Goal: Navigation & Orientation: Find specific page/section

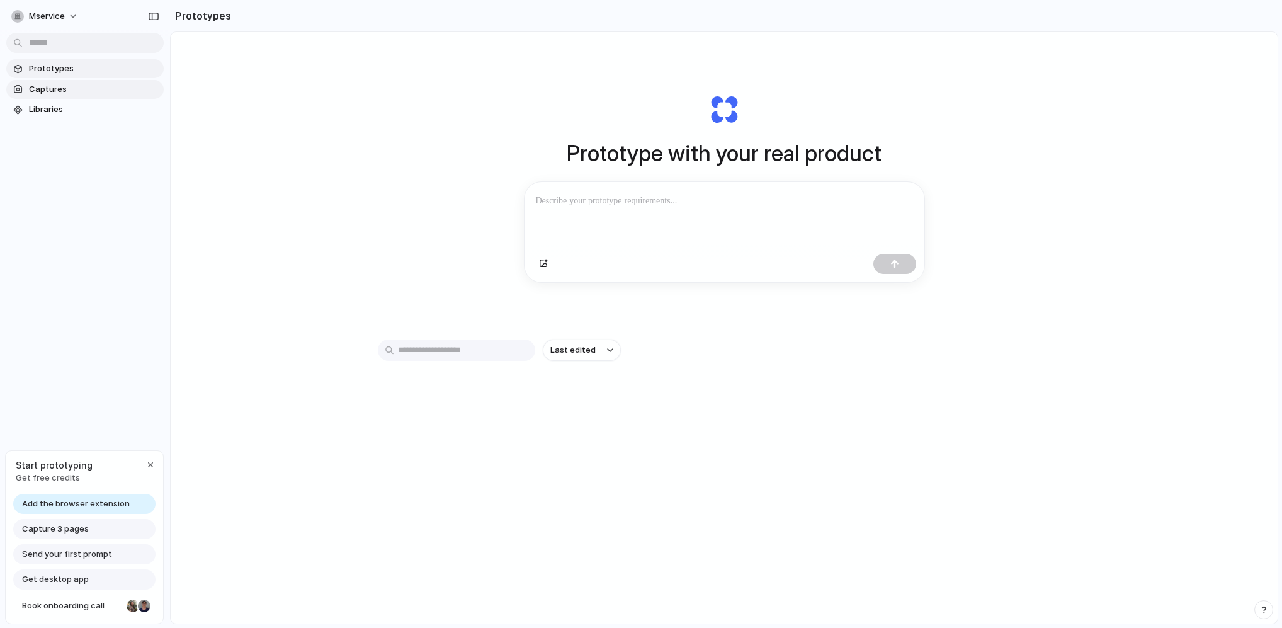
click at [77, 87] on span "Captures" at bounding box center [94, 89] width 130 height 13
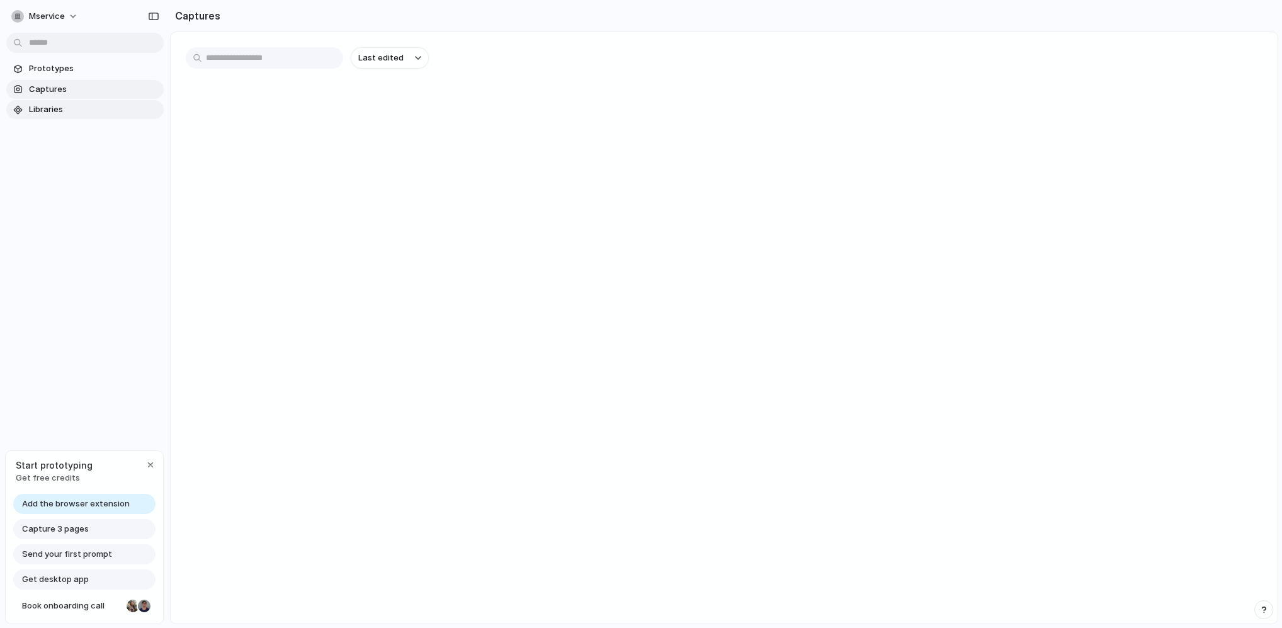
click at [80, 108] on span "Libraries" at bounding box center [94, 109] width 130 height 13
click at [103, 72] on span "Prototypes" at bounding box center [94, 68] width 130 height 13
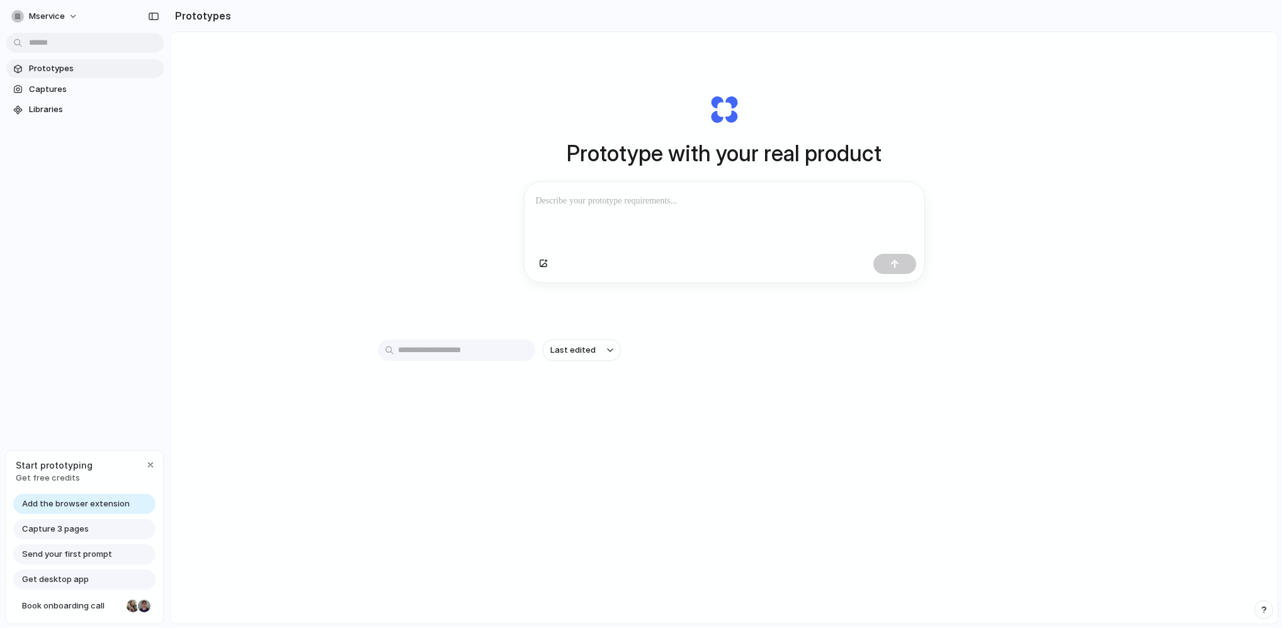
click at [509, 345] on input "text" at bounding box center [456, 349] width 157 height 21
click at [696, 157] on h1 "Prototype with your real product" at bounding box center [723, 153] width 315 height 33
click at [64, 17] on span "mservice" at bounding box center [47, 16] width 36 height 13
click at [670, 210] on div "Settings Invite members Change theme Sign out" at bounding box center [641, 314] width 1282 height 628
click at [670, 210] on div at bounding box center [724, 215] width 400 height 67
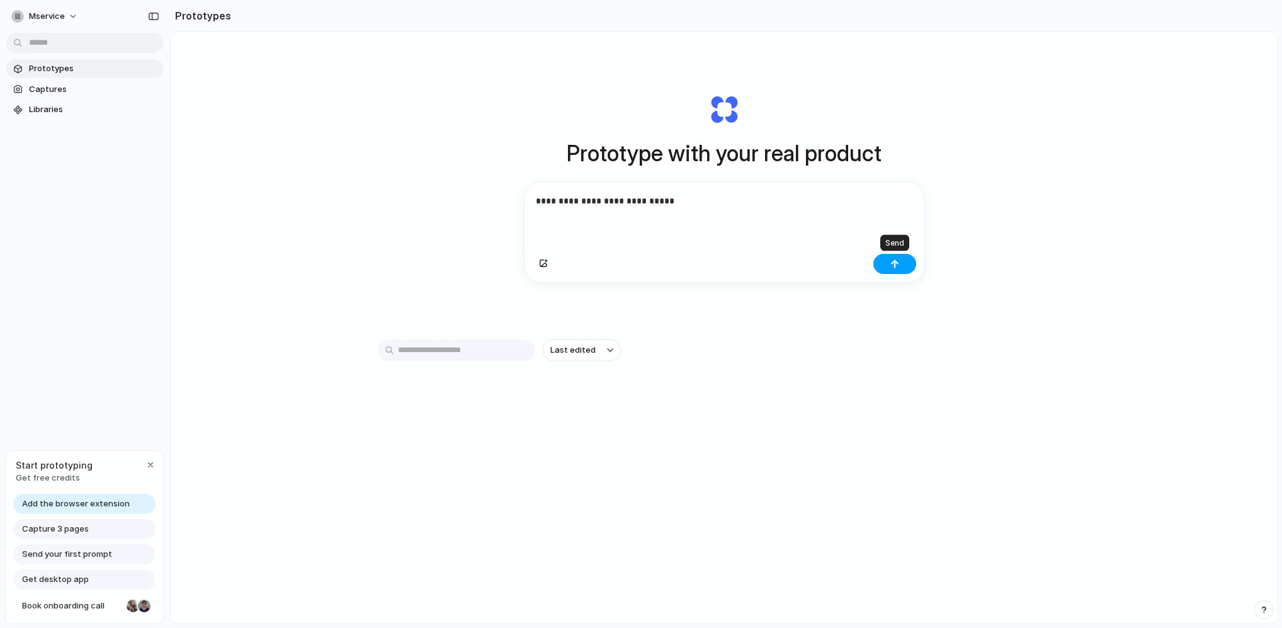
click at [906, 264] on button "button" at bounding box center [894, 264] width 43 height 20
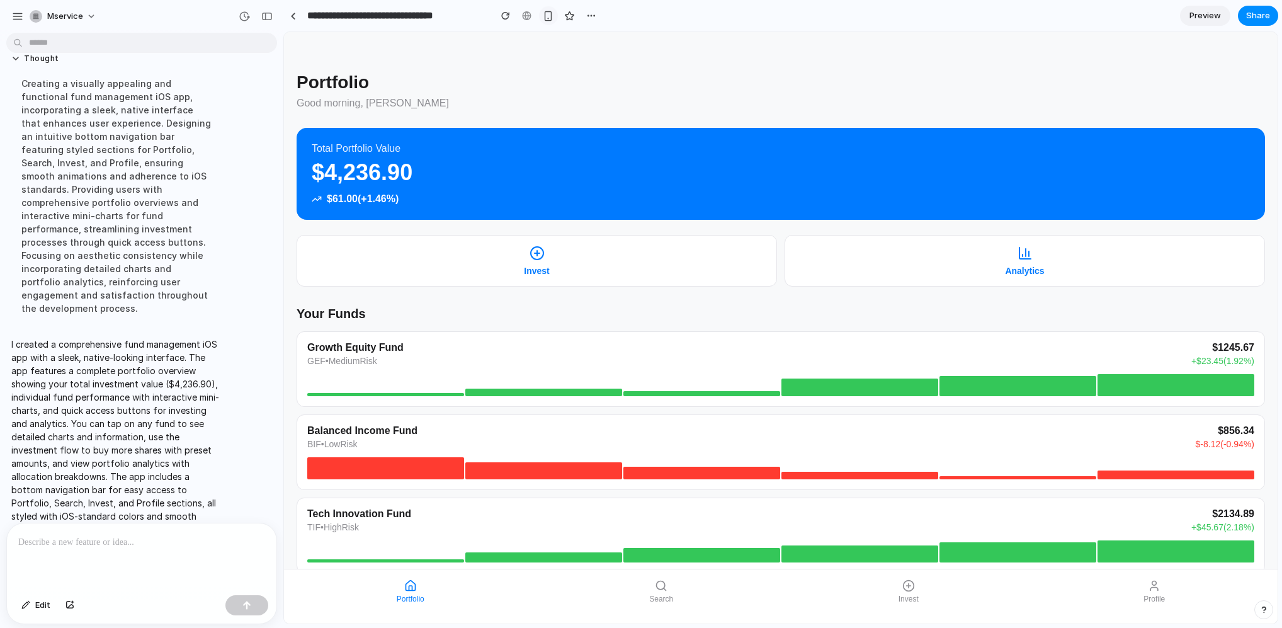
click at [543, 14] on div "button" at bounding box center [548, 16] width 11 height 11
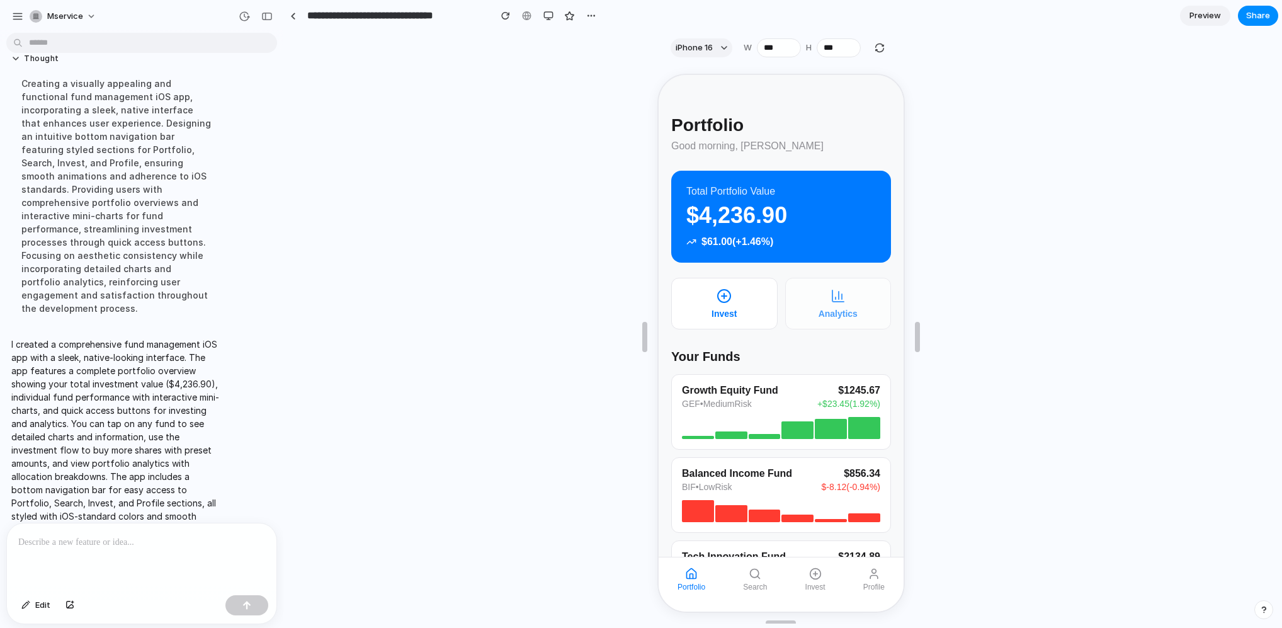
scroll to position [91, 0]
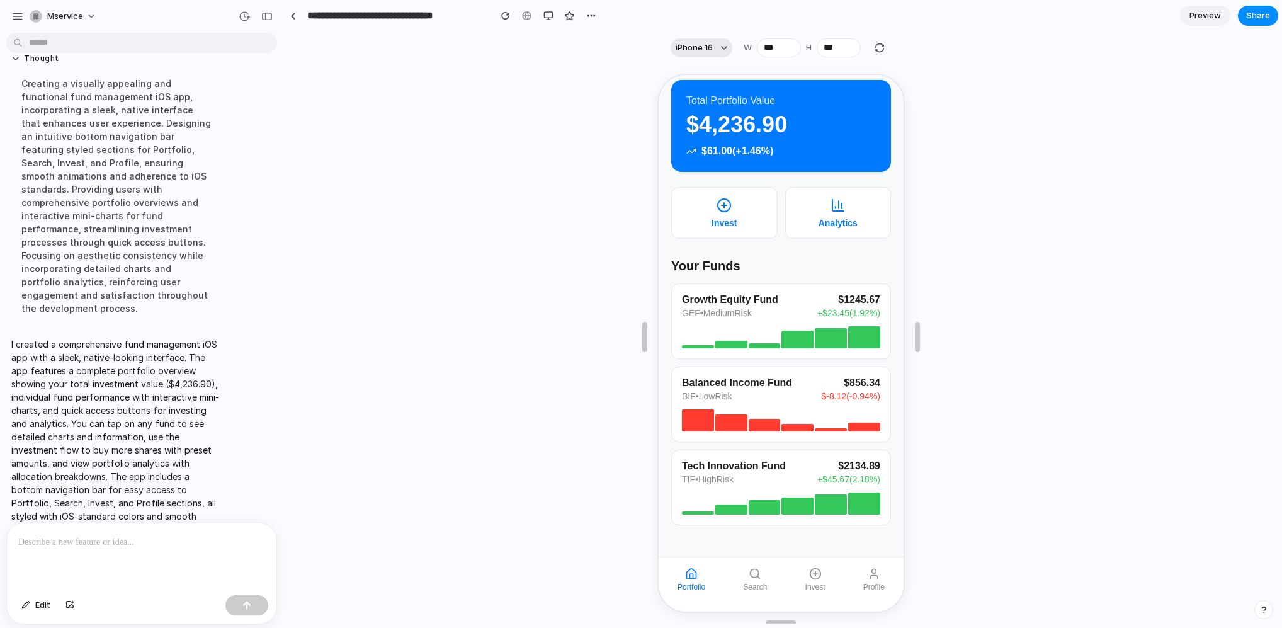
click at [715, 57] on button "iPhone 16" at bounding box center [701, 47] width 62 height 19
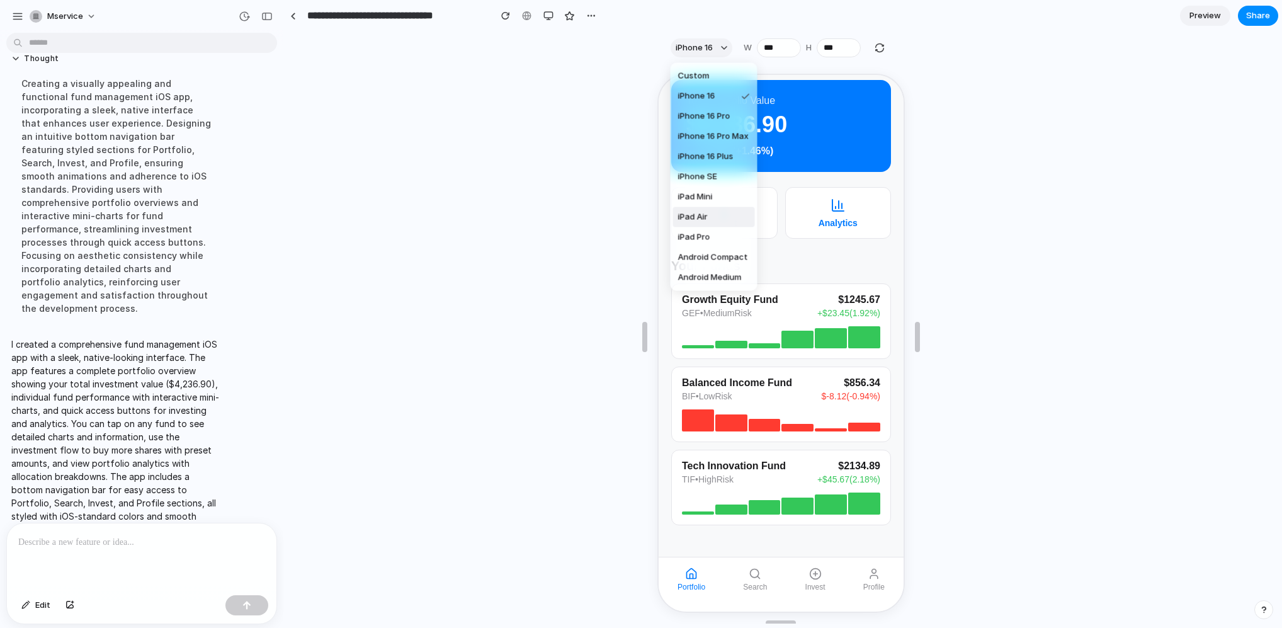
click at [866, 261] on div "Custom iPhone 16 iPhone 16 Pro iPhone 16 Pro Max iPhone 16 Plus iPhone SE iPad …" at bounding box center [641, 314] width 1282 height 628
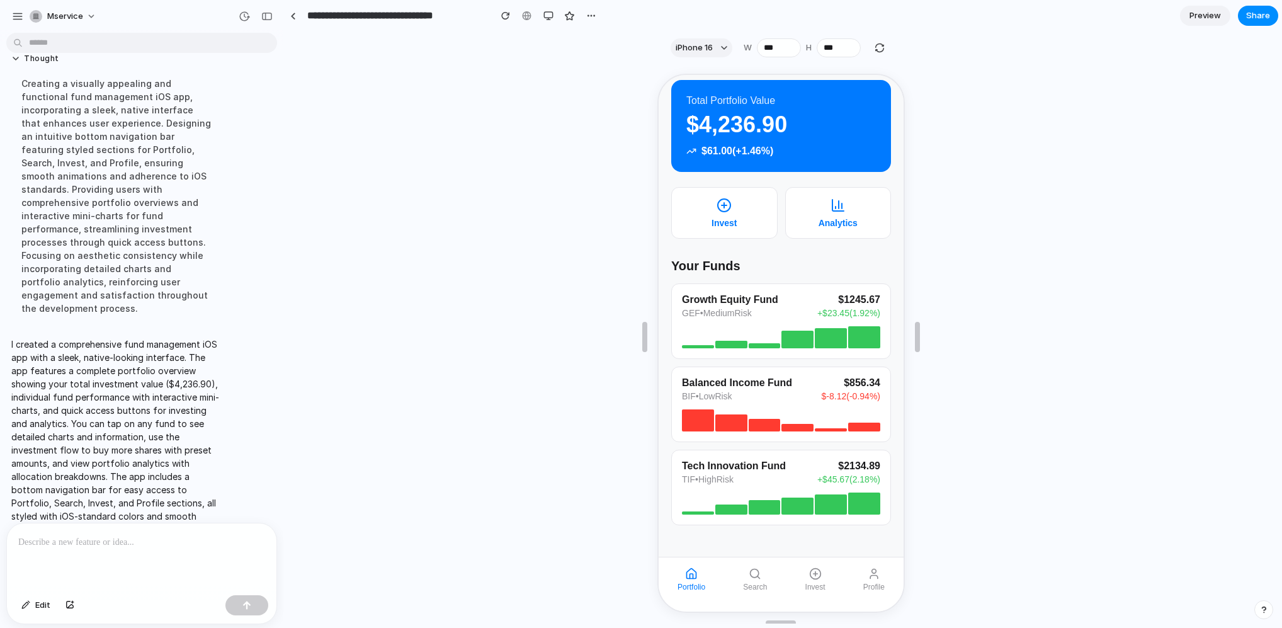
scroll to position [0, 0]
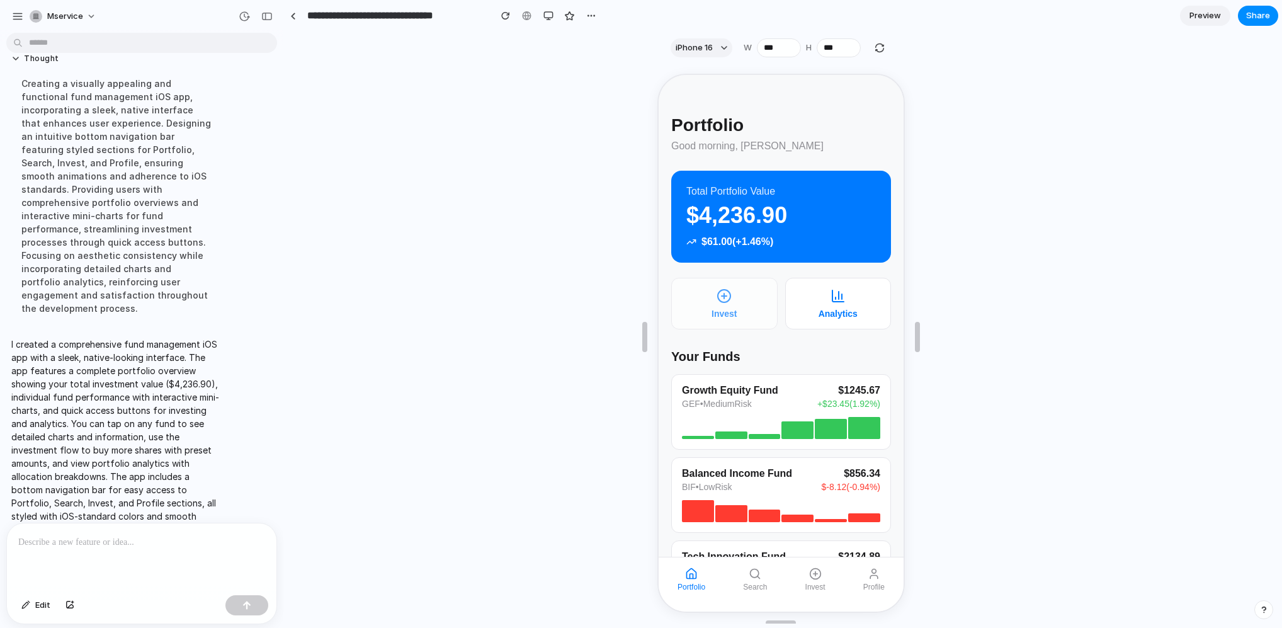
click at [730, 306] on button "Invest" at bounding box center [722, 302] width 106 height 52
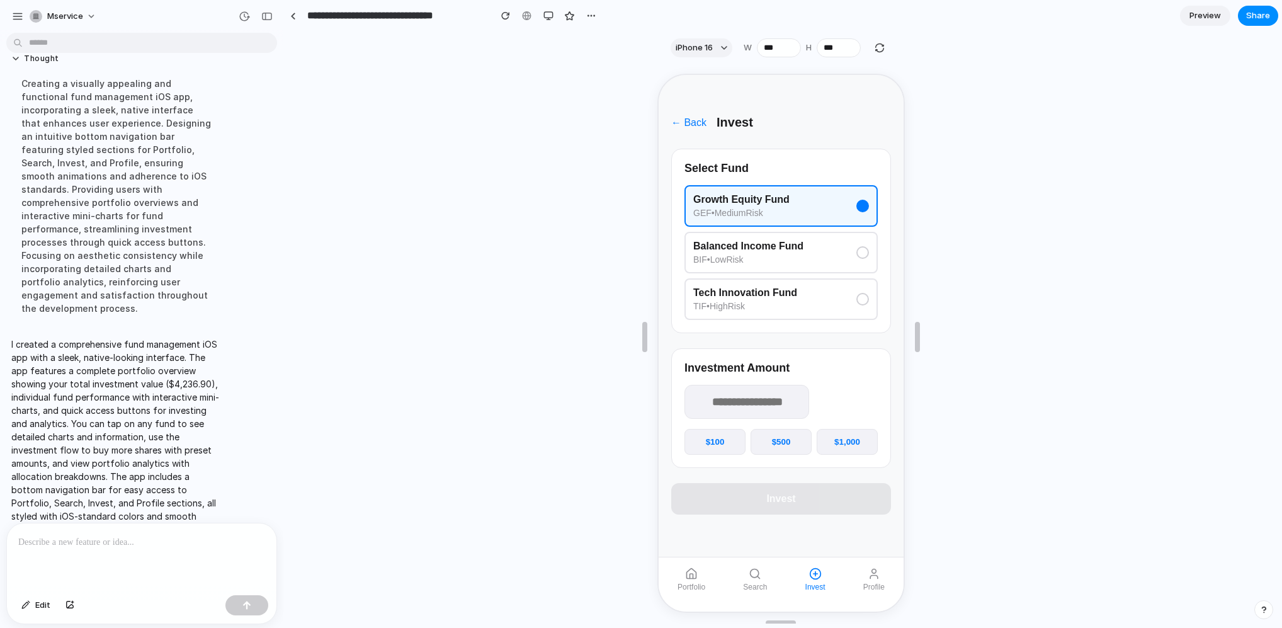
scroll to position [91, 0]
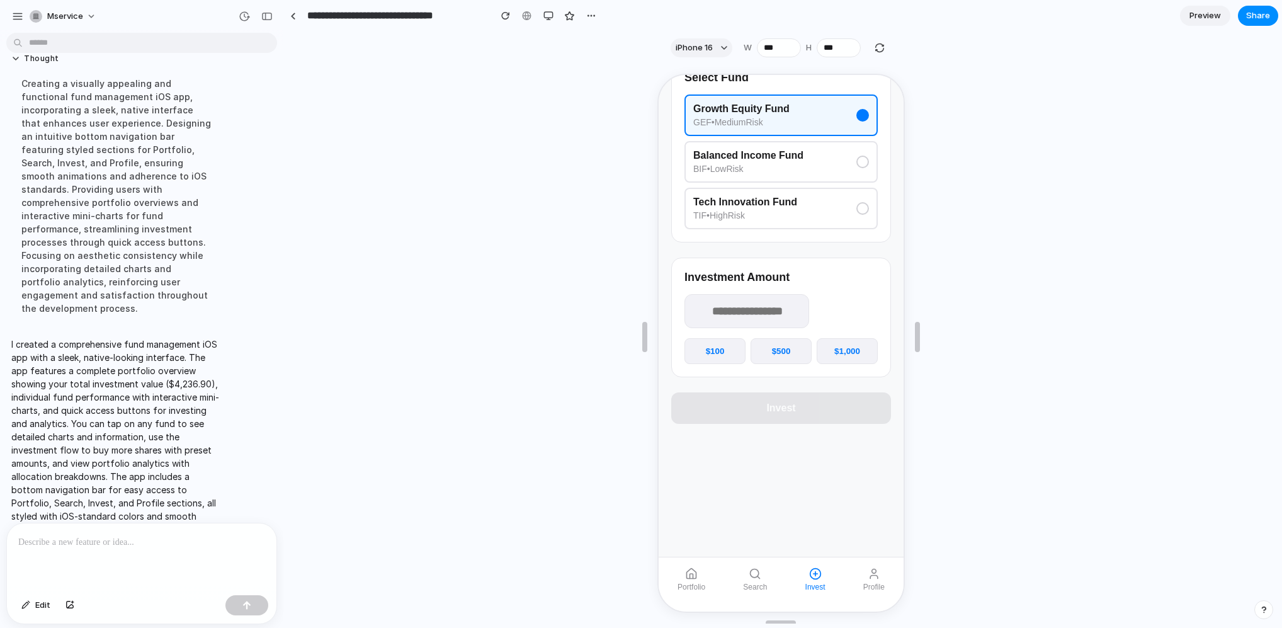
click at [84, 569] on div at bounding box center [141, 556] width 269 height 67
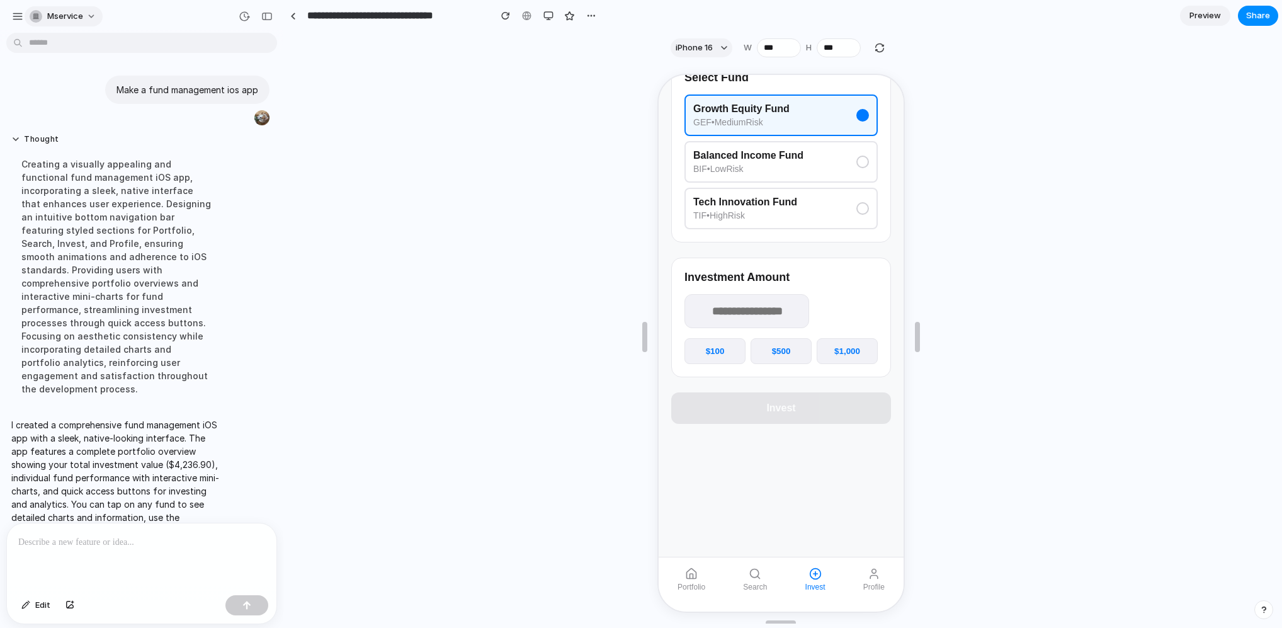
click at [75, 14] on span "mservice" at bounding box center [65, 16] width 36 height 13
click at [157, 17] on div "Settings Invite members Change theme Sign out" at bounding box center [641, 314] width 1282 height 628
click at [1, 17] on div "mservice" at bounding box center [141, 15] width 283 height 30
click at [9, 17] on button "button" at bounding box center [17, 16] width 19 height 19
click at [359, 327] on div at bounding box center [780, 344] width 993 height 560
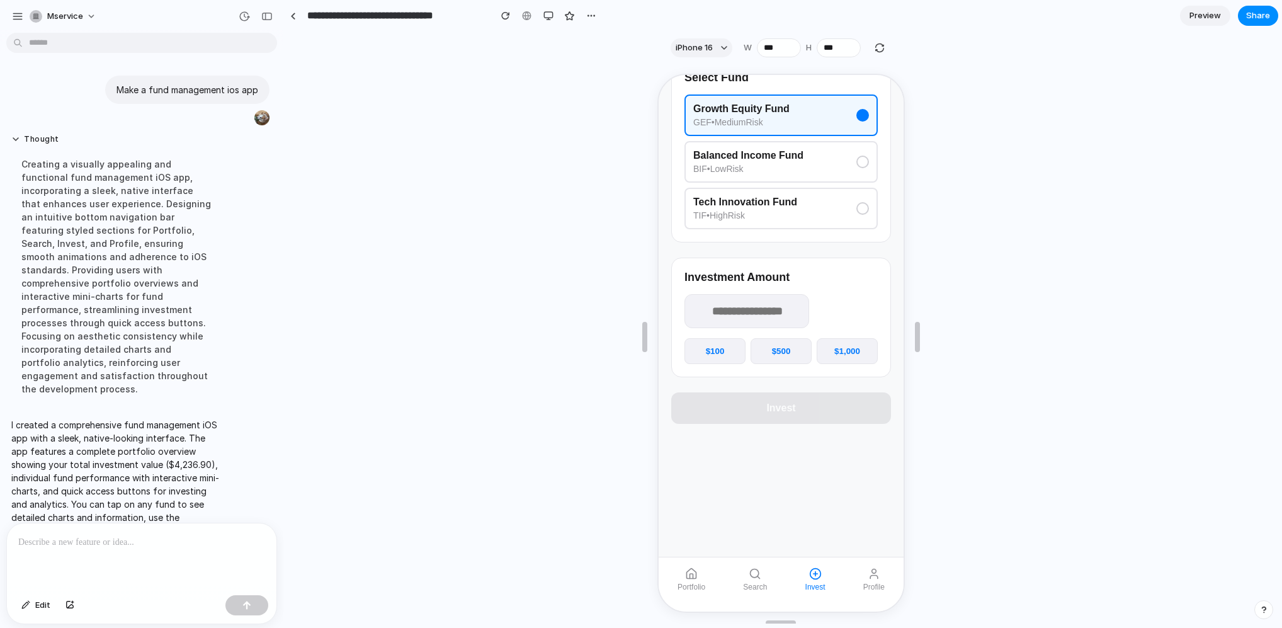
click at [1208, 23] on link "Preview" at bounding box center [1205, 16] width 50 height 20
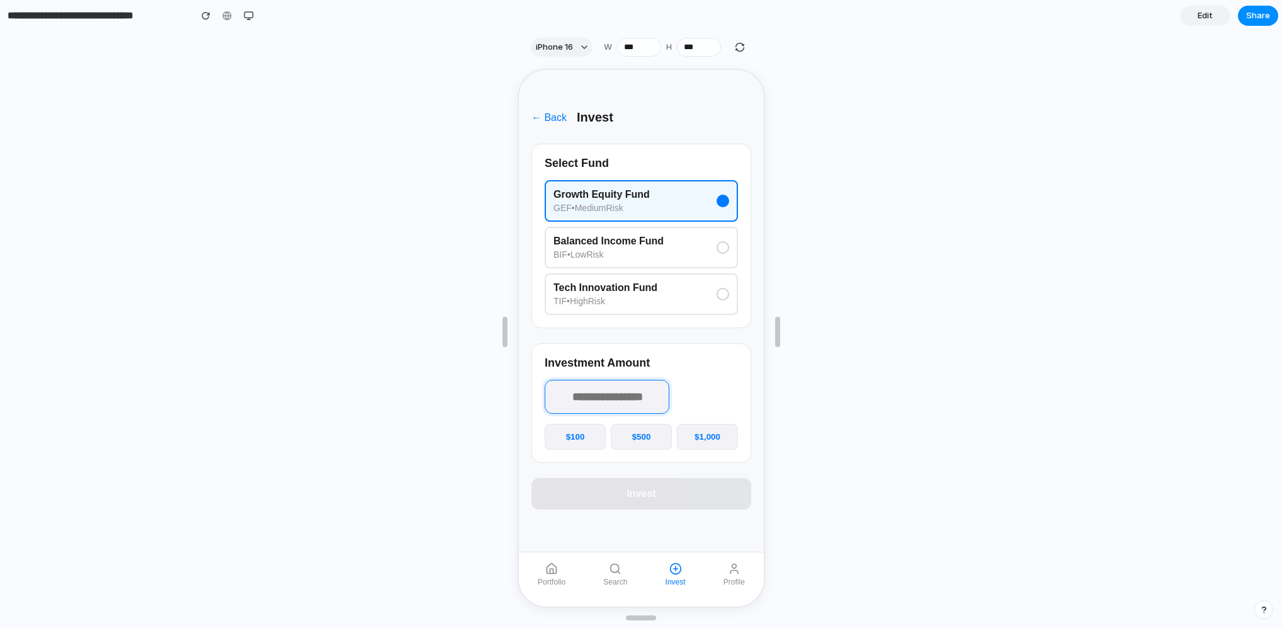
click at [607, 396] on input "number" at bounding box center [605, 395] width 125 height 34
click at [667, 397] on input "*" at bounding box center [605, 395] width 125 height 34
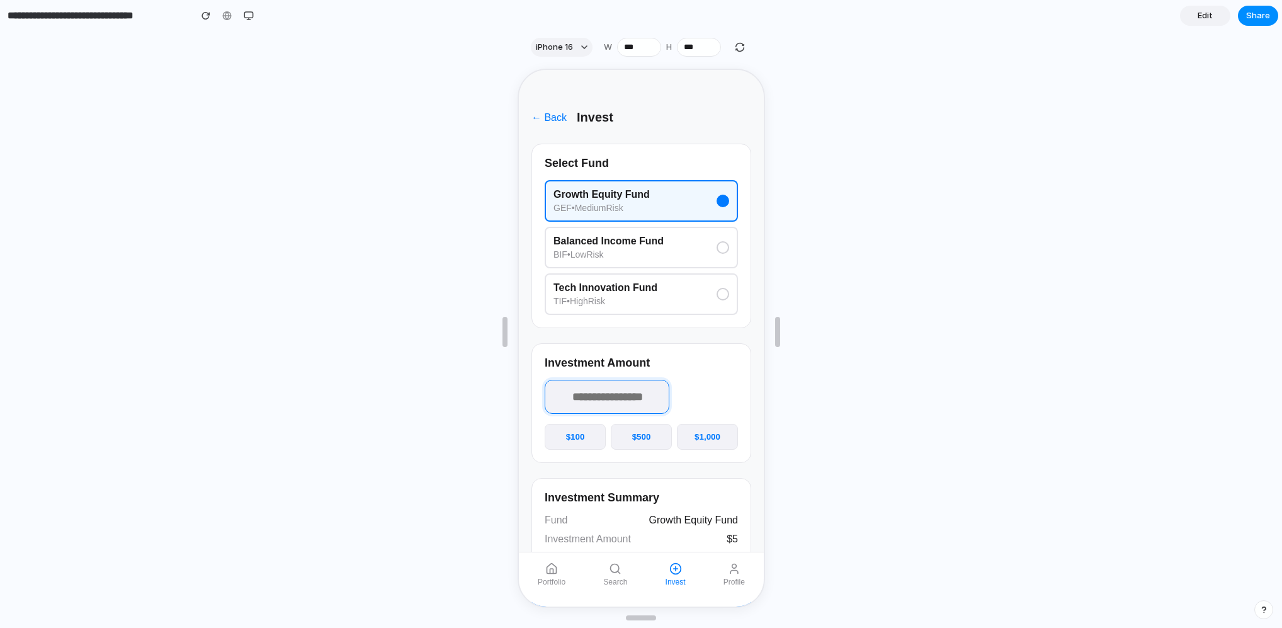
type input "*"
click at [667, 397] on input "*" at bounding box center [605, 395] width 125 height 34
click at [730, 564] on circle "button" at bounding box center [732, 565] width 4 height 4
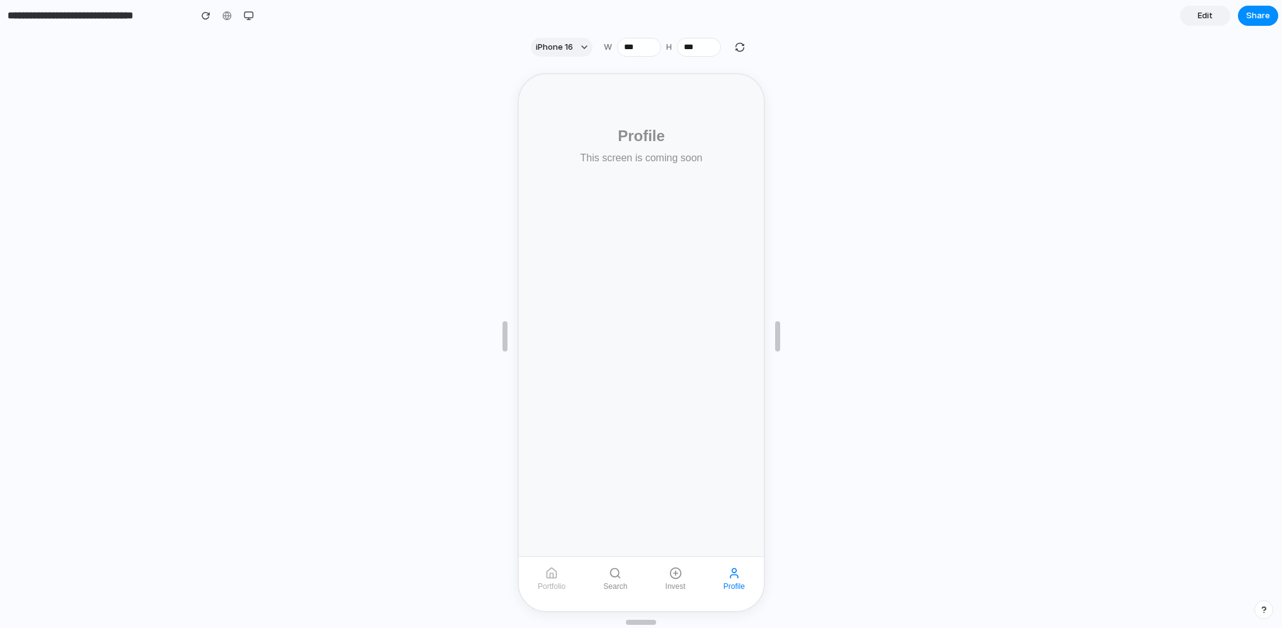
click at [552, 579] on button "Portfolio" at bounding box center [549, 577] width 43 height 34
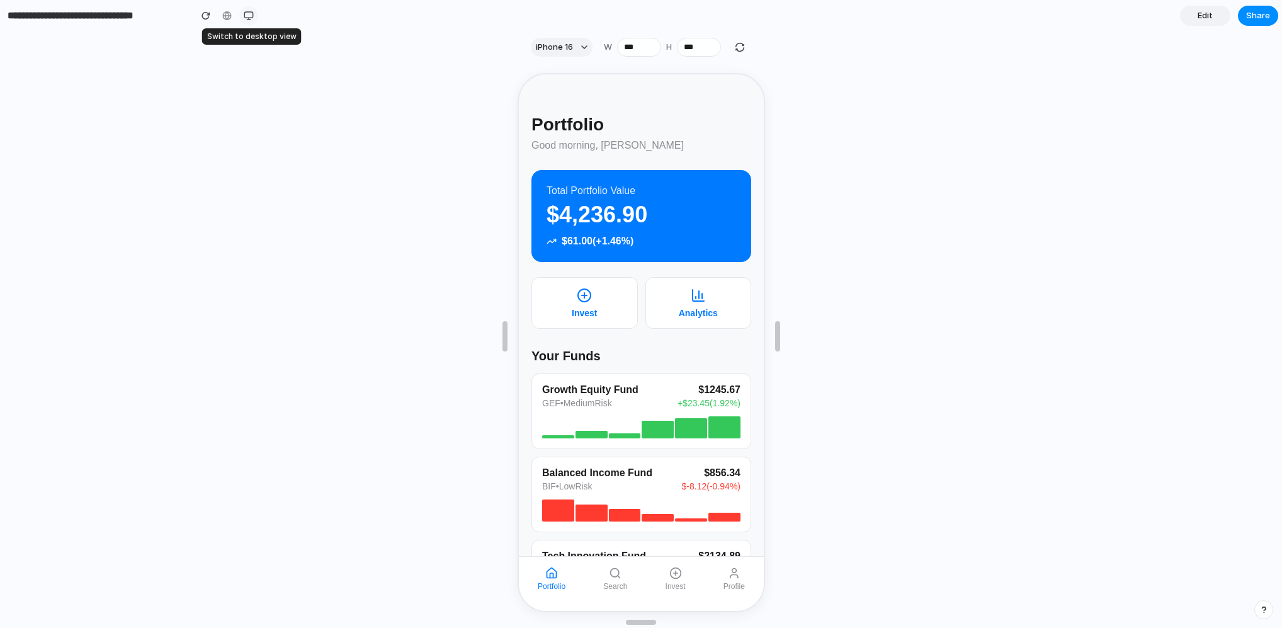
click at [251, 12] on div "button" at bounding box center [249, 16] width 10 height 10
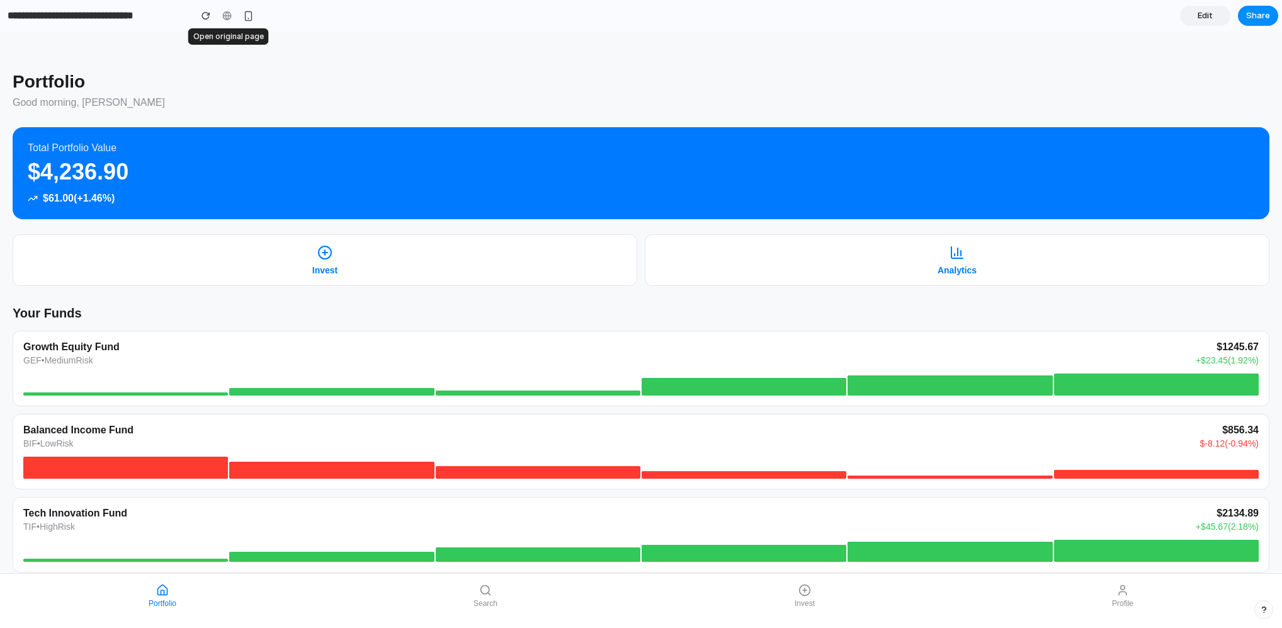
click at [232, 17] on div at bounding box center [227, 15] width 19 height 19
click at [244, 17] on div "button" at bounding box center [248, 16] width 11 height 11
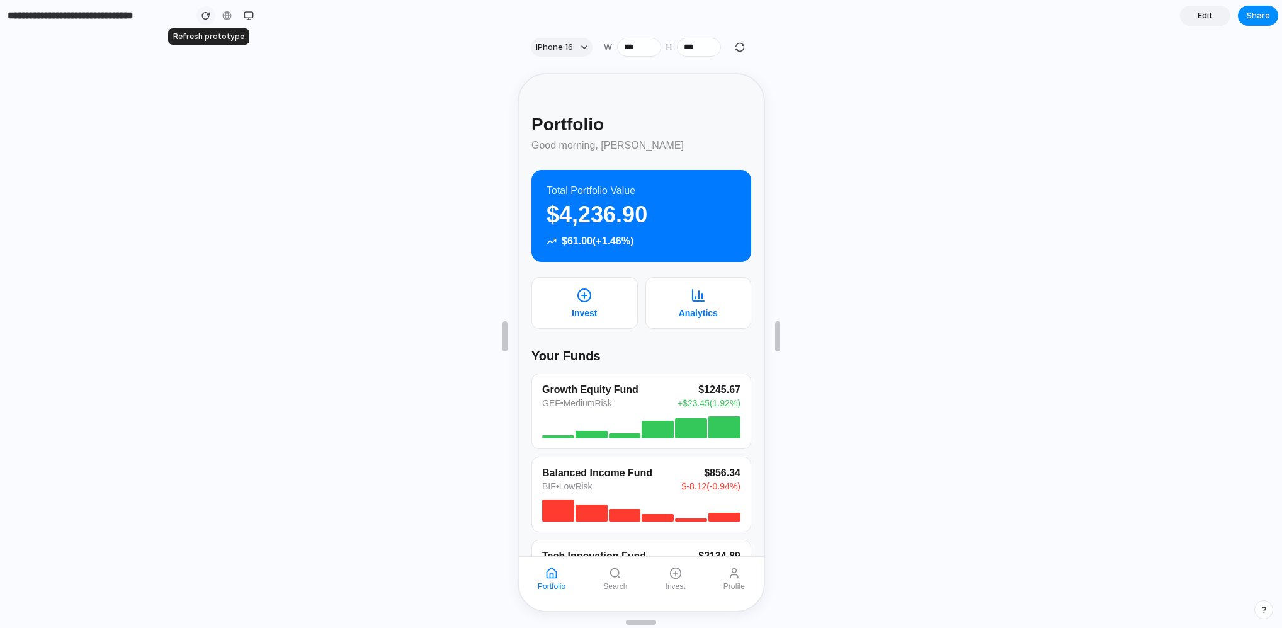
click at [206, 15] on div "button" at bounding box center [205, 15] width 9 height 9
click at [611, 294] on button "Invest" at bounding box center [582, 302] width 106 height 52
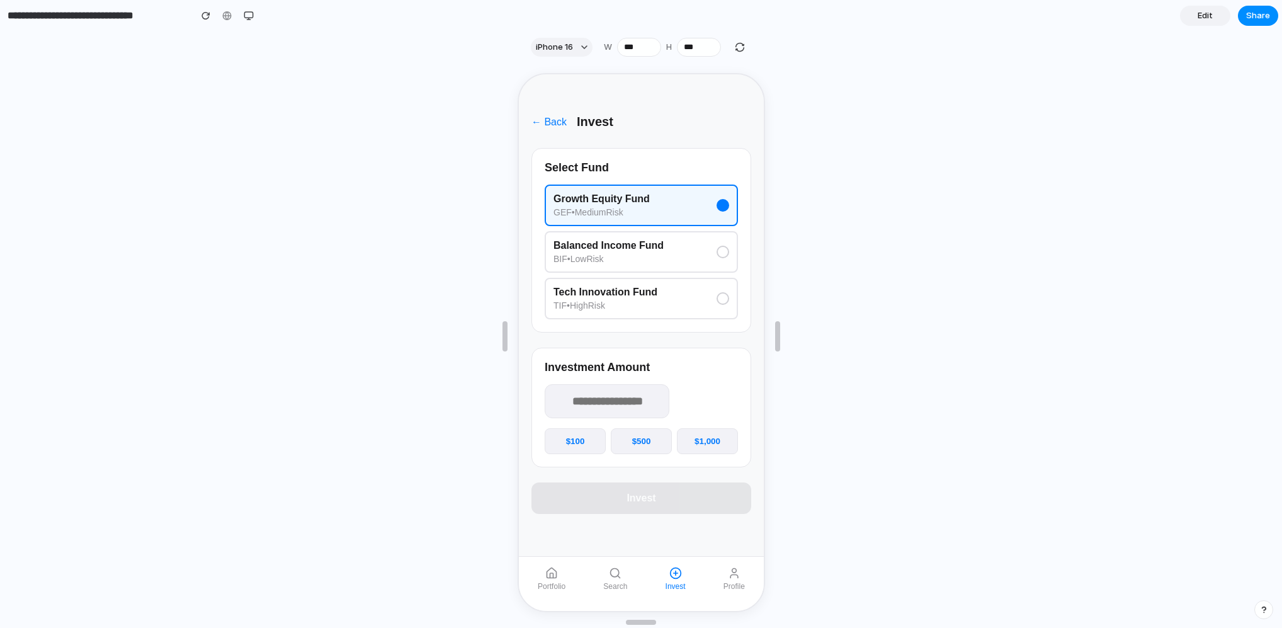
click at [699, 309] on div "Tech Innovation Fund TIF • High Risk" at bounding box center [639, 297] width 176 height 24
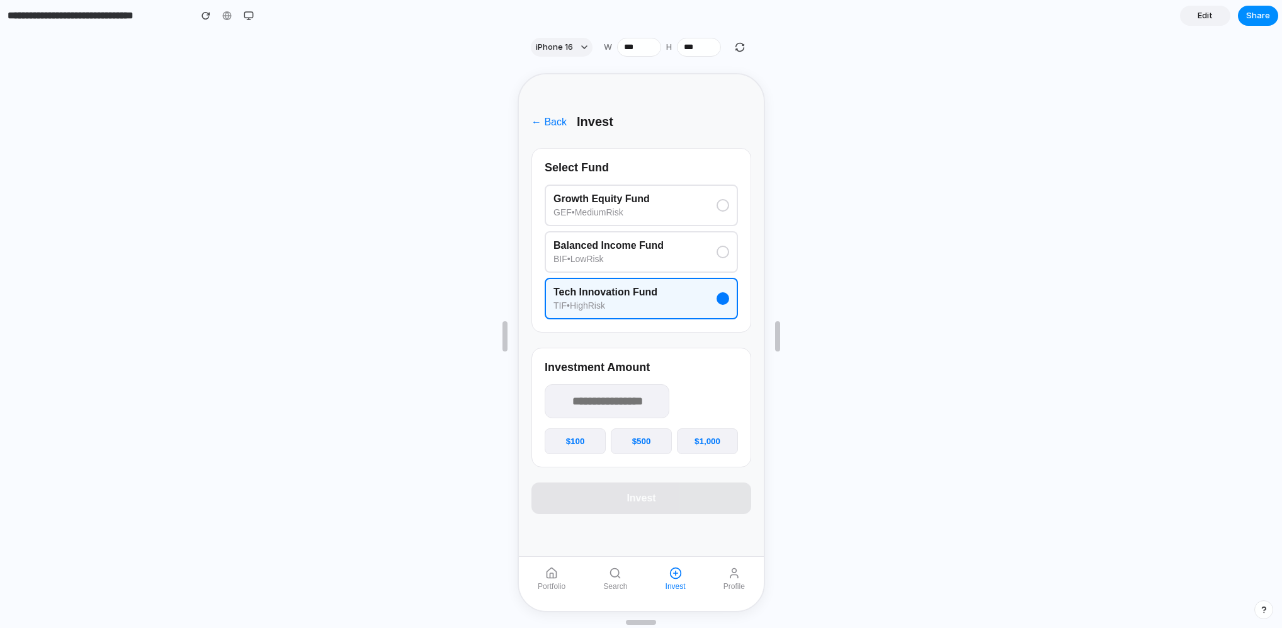
click at [1197, 14] on span "Edit" at bounding box center [1204, 15] width 15 height 13
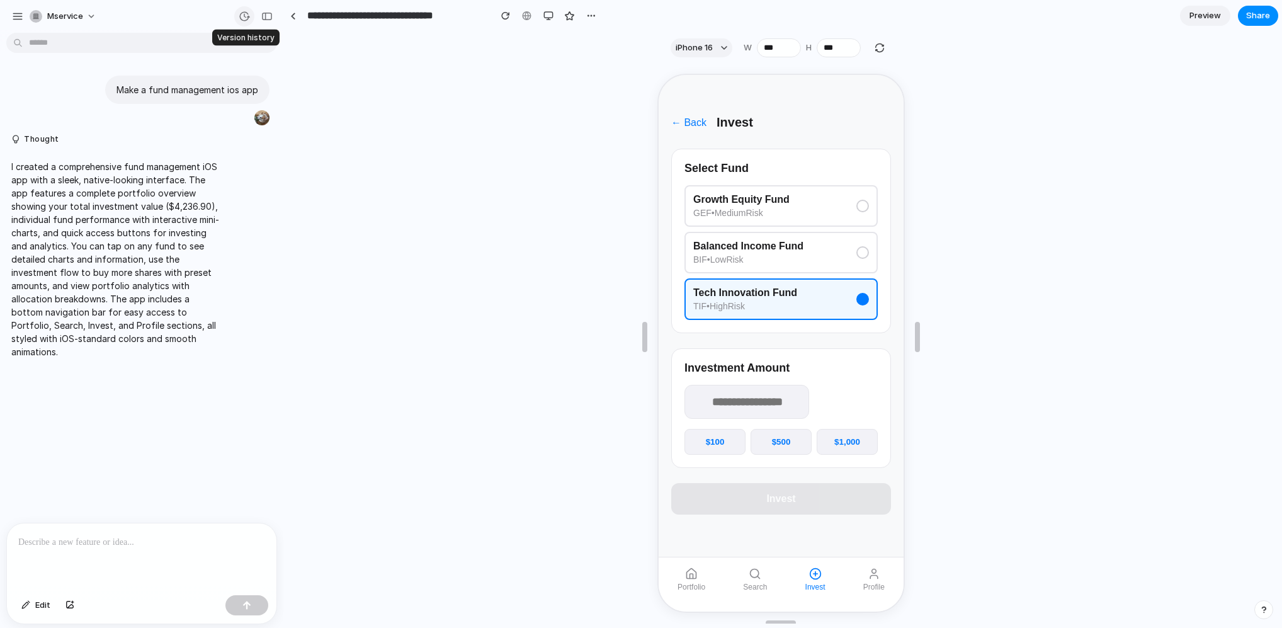
click at [245, 14] on div "button" at bounding box center [244, 16] width 11 height 11
click at [307, 67] on div "Version 1 Current" at bounding box center [641, 314] width 1282 height 628
click at [75, 21] on span "mservice" at bounding box center [65, 16] width 36 height 13
click at [60, 47] on span "Settings" at bounding box center [64, 44] width 35 height 13
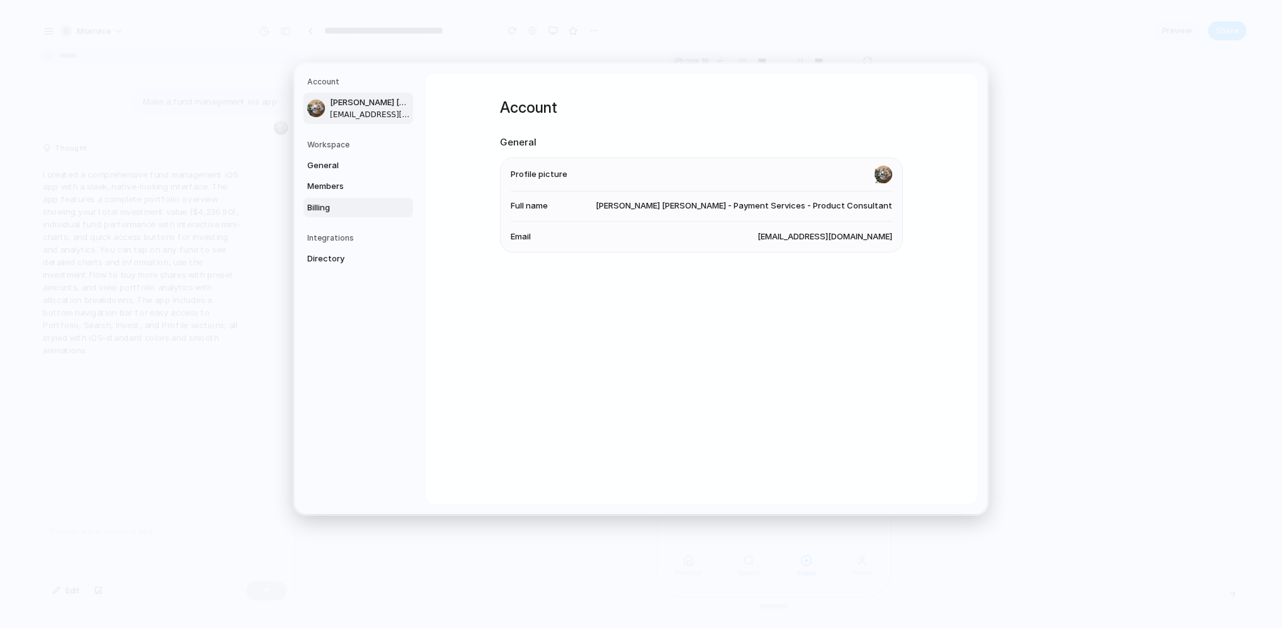
click at [347, 207] on span "Billing" at bounding box center [347, 207] width 81 height 13
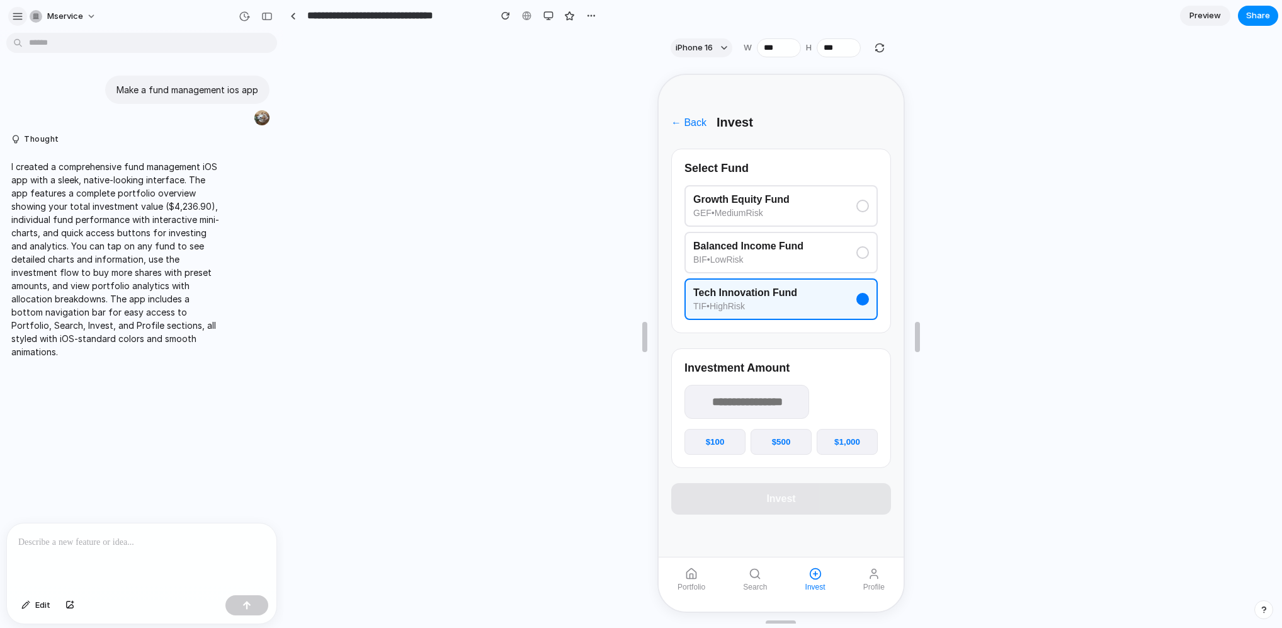
click at [16, 20] on div "button" at bounding box center [17, 16] width 11 height 11
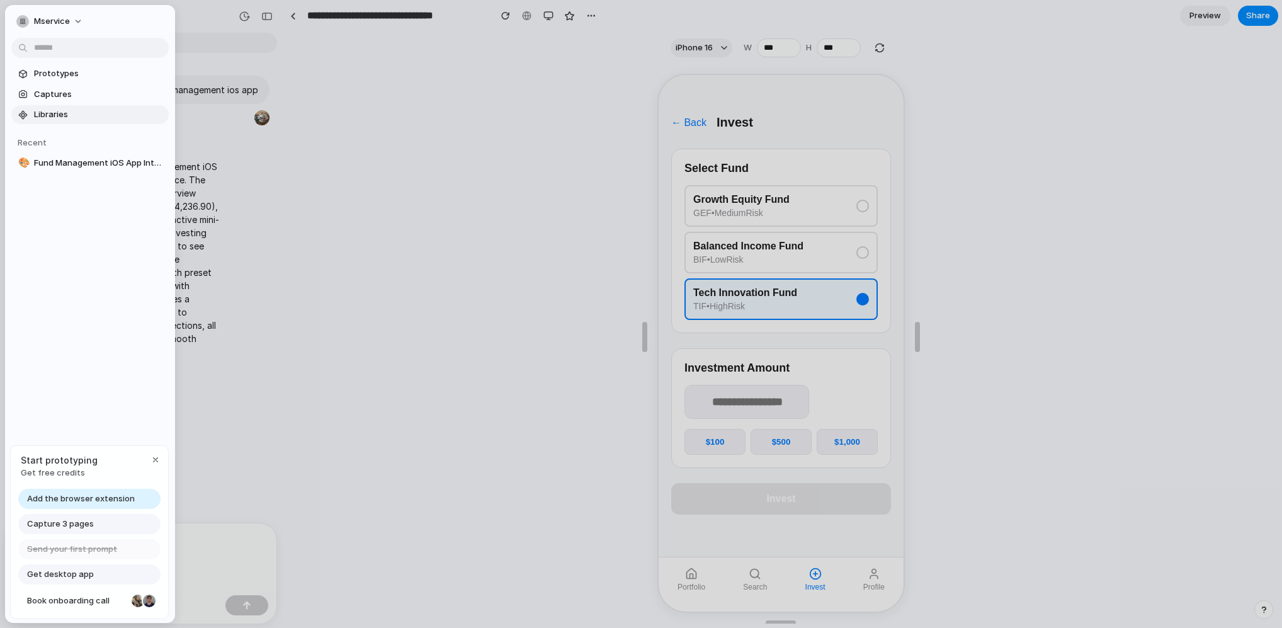
click at [62, 116] on span "Libraries" at bounding box center [99, 114] width 130 height 13
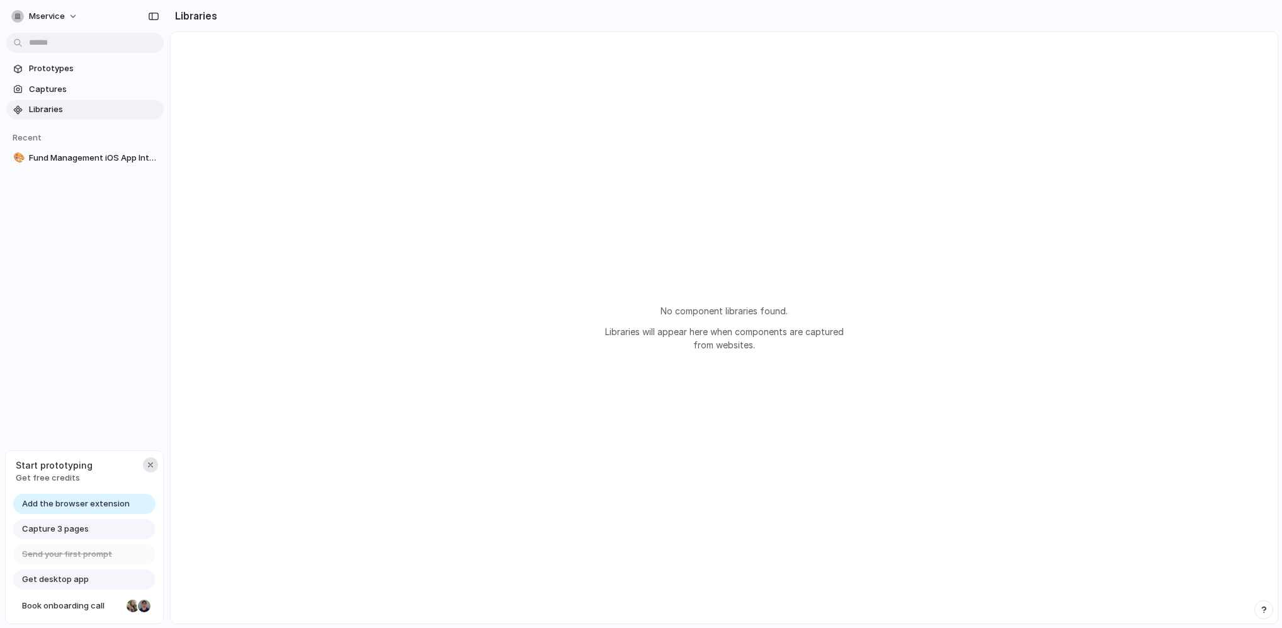
click at [155, 463] on button "button" at bounding box center [150, 464] width 15 height 15
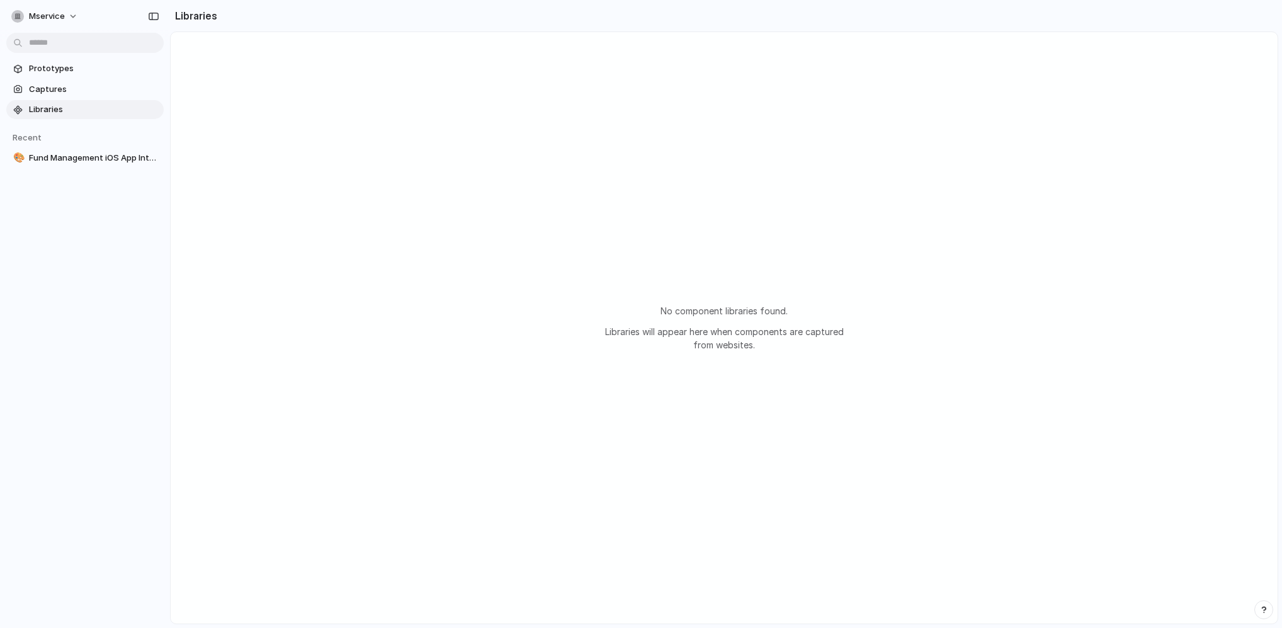
click at [463, 113] on div "No component libraries found. Libraries will appear here when components are ca…" at bounding box center [724, 327] width 1107 height 591
